Goal: Book appointment/travel/reservation

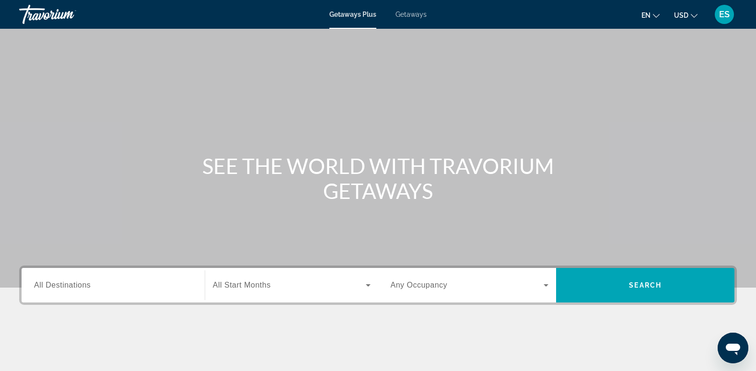
drag, startPoint x: 68, startPoint y: 287, endPoint x: 81, endPoint y: 285, distance: 14.1
click at [69, 286] on span "All Destinations" at bounding box center [62, 285] width 57 height 8
click at [69, 286] on input "Destination All Destinations" at bounding box center [113, 285] width 158 height 11
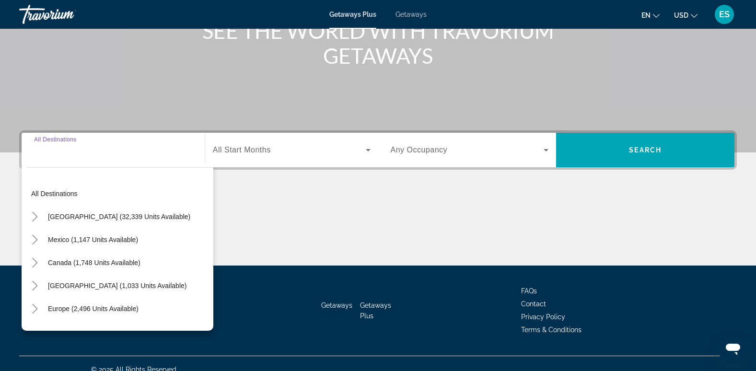
scroll to position [147, 0]
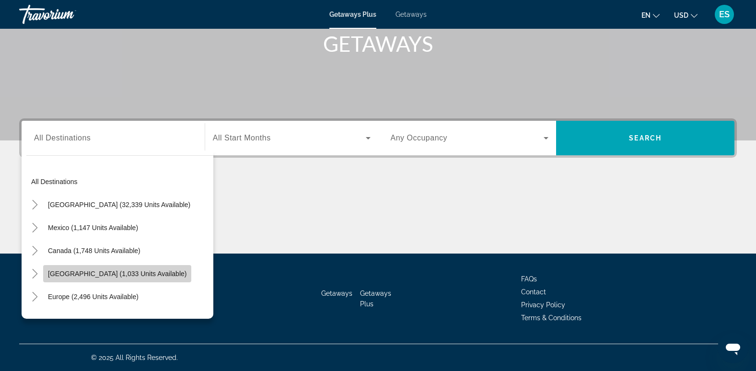
click at [145, 275] on span "[GEOGRAPHIC_DATA] (1,033 units available)" at bounding box center [117, 274] width 138 height 8
type input "**********"
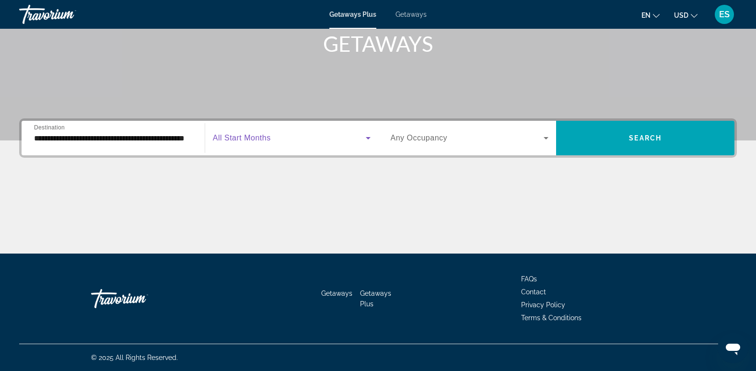
click at [277, 136] on span "Search widget" at bounding box center [289, 137] width 153 height 11
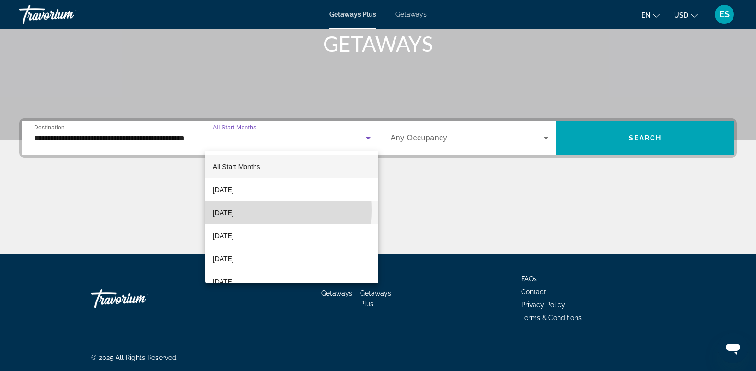
click at [233, 210] on span "[DATE]" at bounding box center [223, 212] width 21 height 11
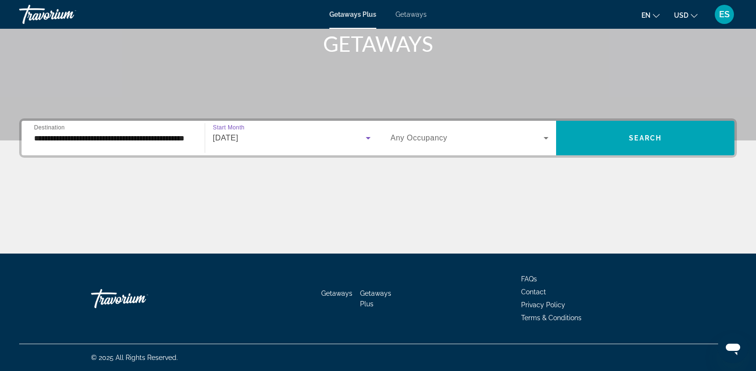
click at [368, 136] on icon "Search widget" at bounding box center [367, 137] width 11 height 11
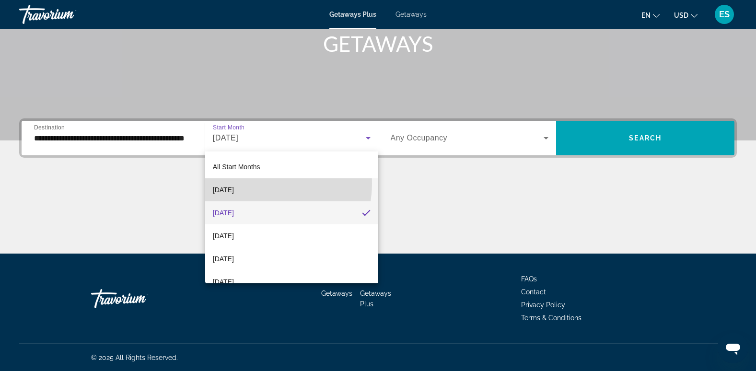
click at [252, 183] on mat-option "[DATE]" at bounding box center [291, 189] width 173 height 23
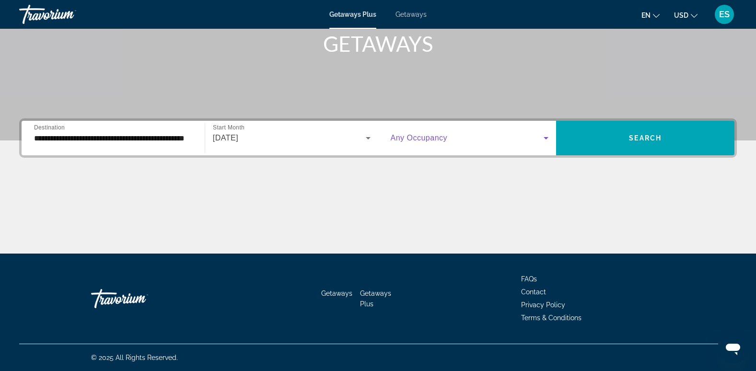
click at [546, 134] on icon "Search widget" at bounding box center [545, 137] width 11 height 11
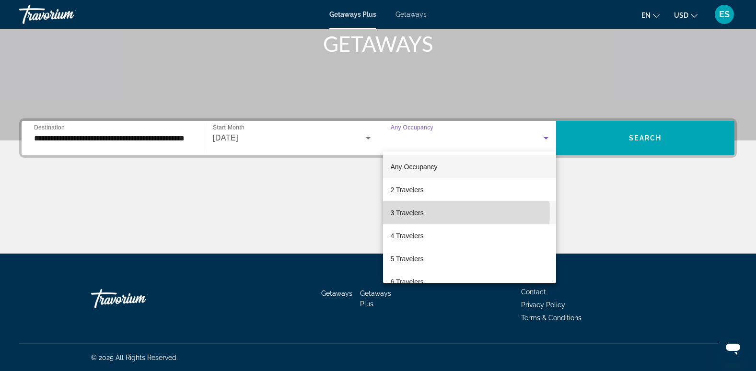
click at [420, 212] on span "3 Travelers" at bounding box center [406, 212] width 33 height 11
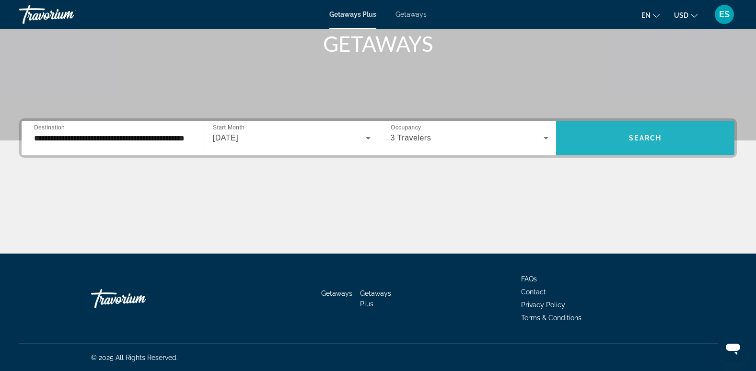
click at [633, 130] on span "Search widget" at bounding box center [645, 137] width 178 height 23
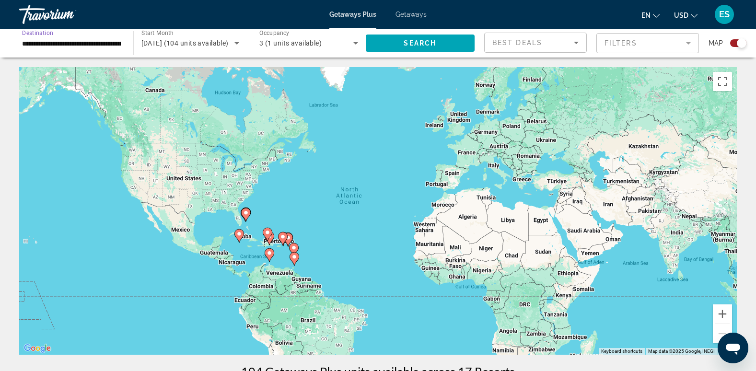
click at [117, 37] on div "**********" at bounding box center [71, 43] width 99 height 27
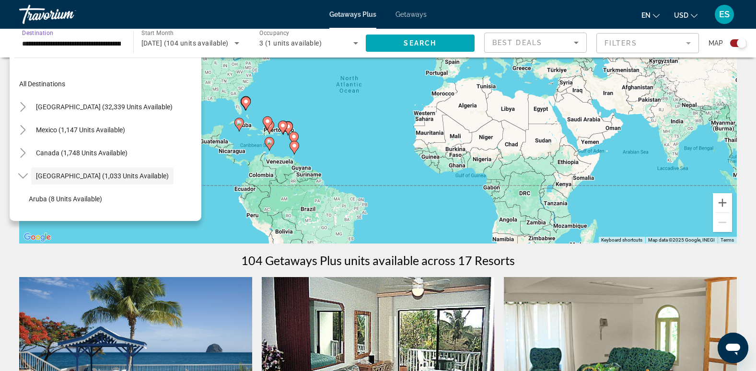
scroll to position [96, 0]
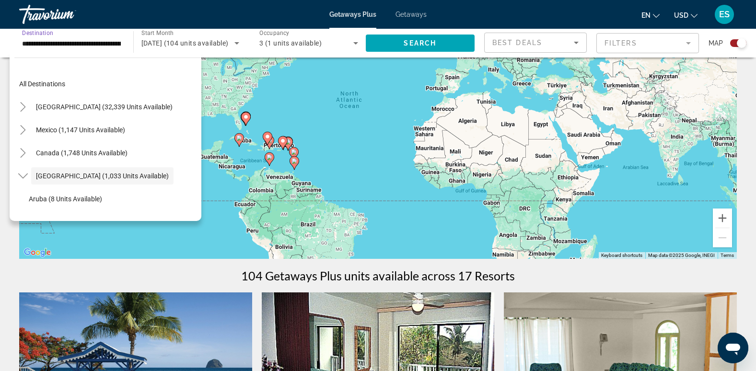
click at [505, 40] on span "Best Deals" at bounding box center [517, 43] width 50 height 8
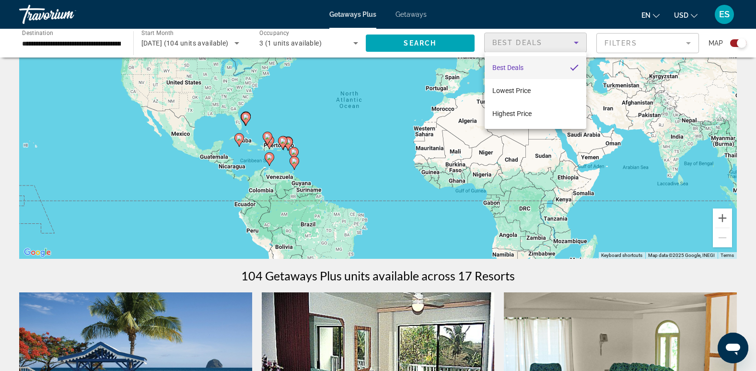
click at [456, 45] on div at bounding box center [378, 185] width 756 height 371
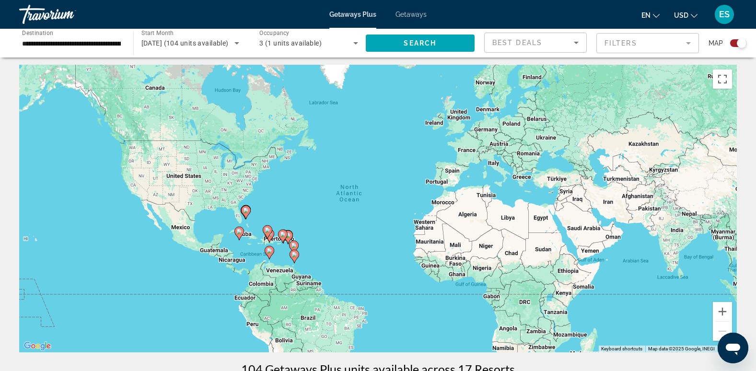
scroll to position [0, 0]
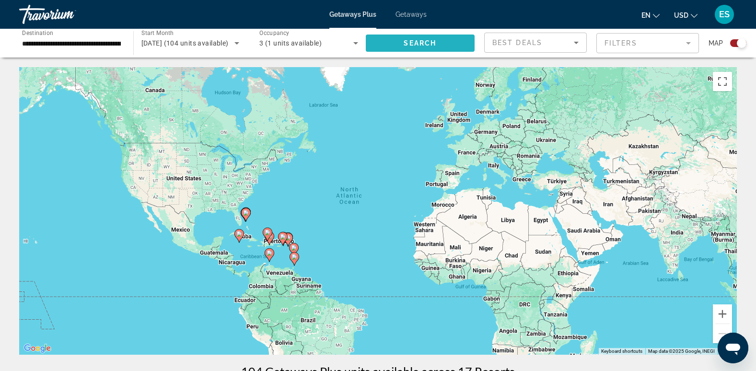
click at [400, 38] on span "Search widget" at bounding box center [420, 43] width 109 height 23
click at [248, 216] on icon "Main content" at bounding box center [245, 214] width 9 height 12
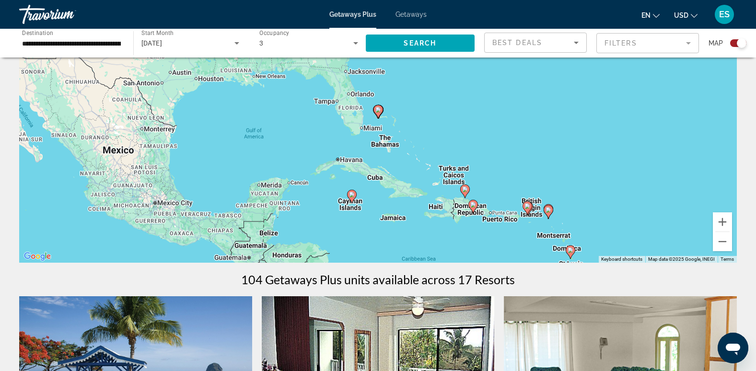
scroll to position [96, 0]
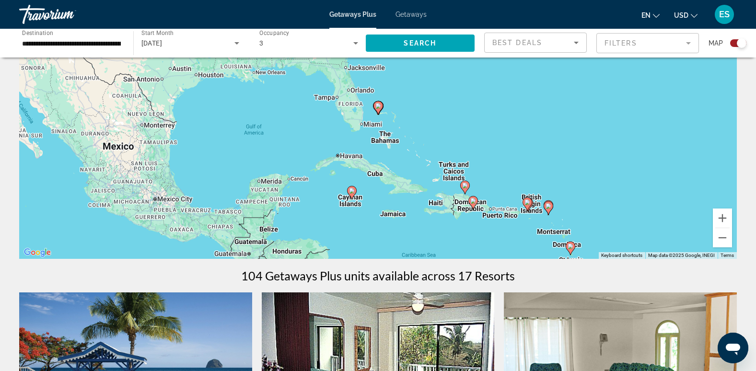
click at [394, 219] on div "To activate drag with keyboard, press Alt + Enter. Once in keyboard drag state,…" at bounding box center [377, 114] width 717 height 287
click at [394, 218] on div "To activate drag with keyboard, press Alt + Enter. Once in keyboard drag state,…" at bounding box center [377, 114] width 717 height 287
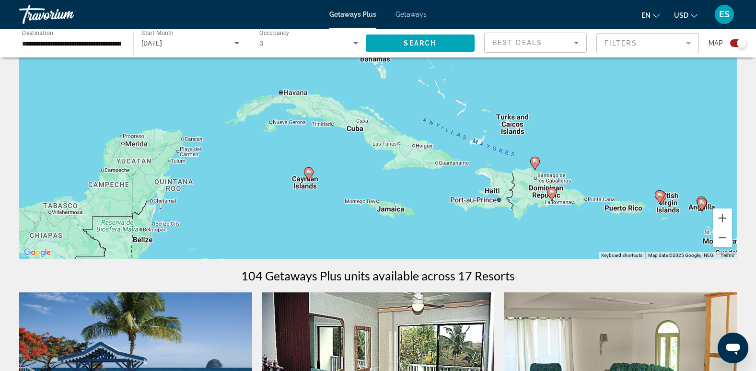
scroll to position [48, 0]
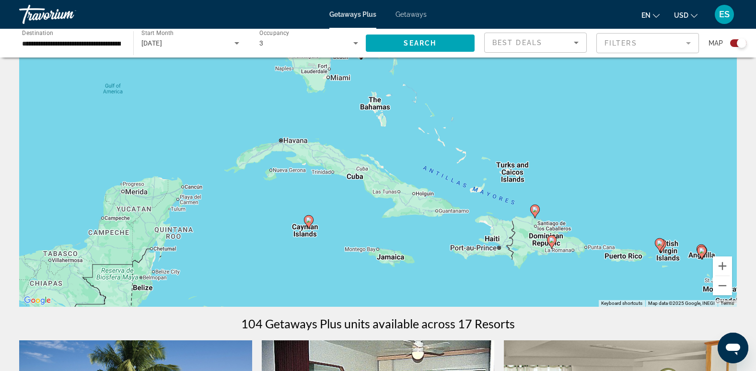
click at [307, 217] on icon "Main content" at bounding box center [308, 222] width 9 height 12
type input "**********"
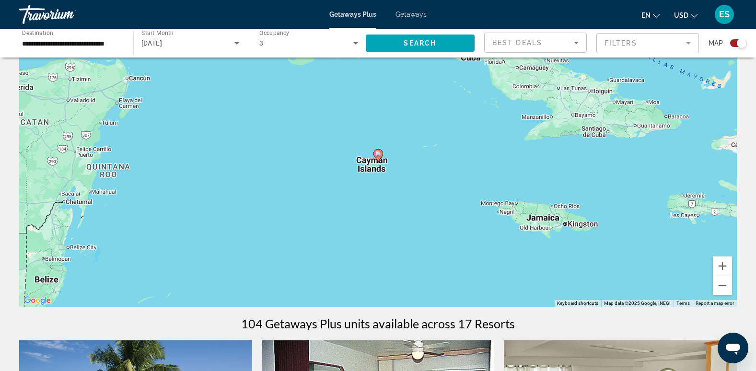
click at [378, 152] on image "Main content" at bounding box center [378, 154] width 6 height 6
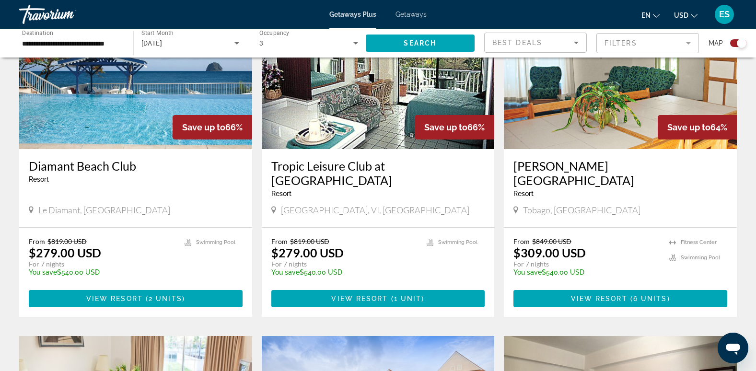
scroll to position [355, 0]
